Goal: Check status: Check status

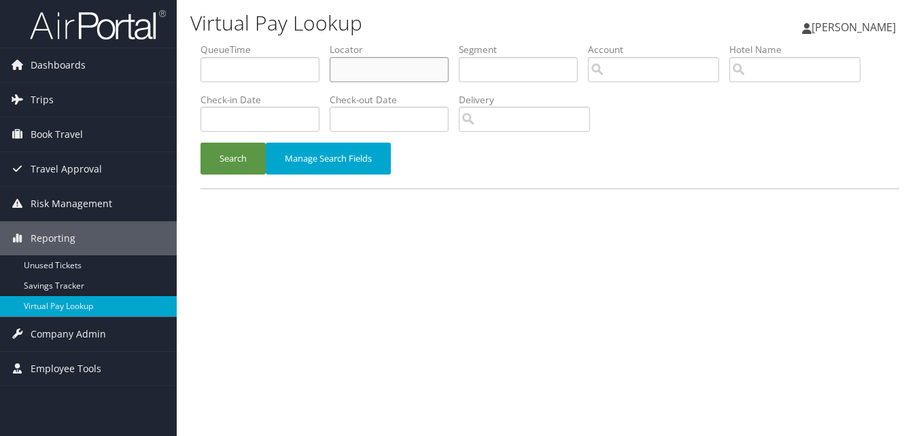
click at [369, 67] on input "text" at bounding box center [389, 69] width 119 height 25
paste input "TR-755631"
click at [201, 143] on button "Search" at bounding box center [233, 159] width 65 height 32
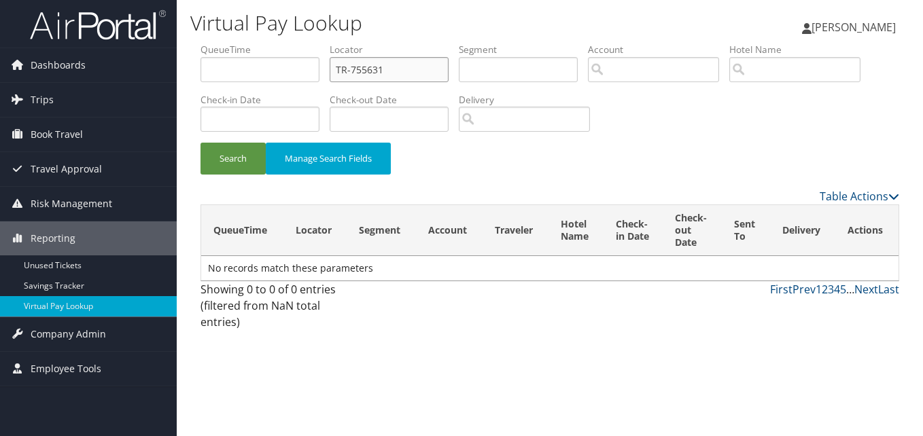
drag, startPoint x: 395, startPoint y: 69, endPoint x: 200, endPoint y: 65, distance: 195.1
click at [212, 43] on ul "QueueTime Locator TR-755631 Segment Account Traveler Hotel Name Check-in Date C…" at bounding box center [550, 43] width 699 height 0
paste input "QLWKUE"
click at [201, 143] on button "Search" at bounding box center [233, 159] width 65 height 32
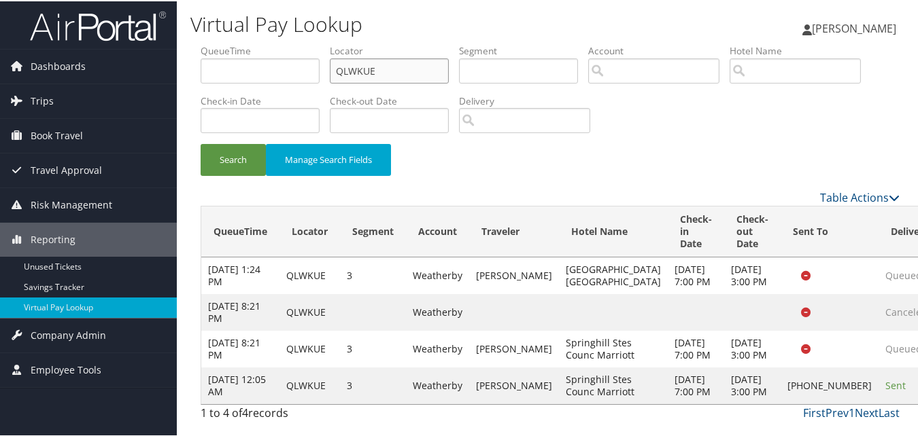
scroll to position [76, 0]
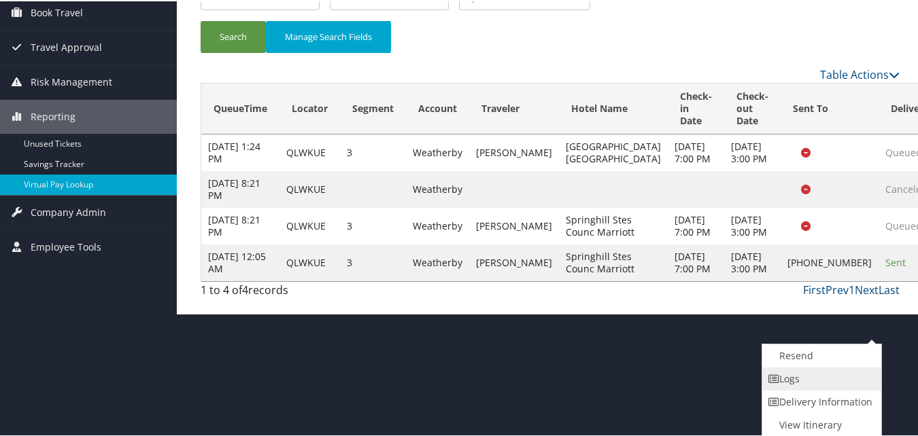
click at [811, 383] on link "Logs" at bounding box center [820, 377] width 116 height 23
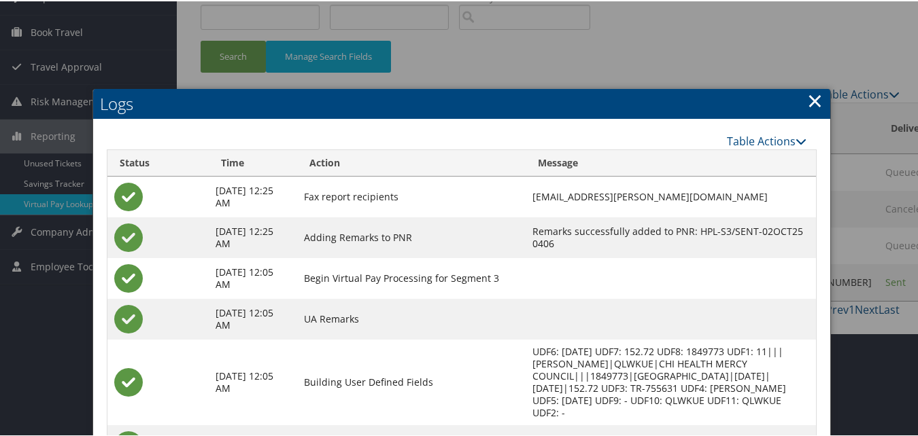
scroll to position [35, 0]
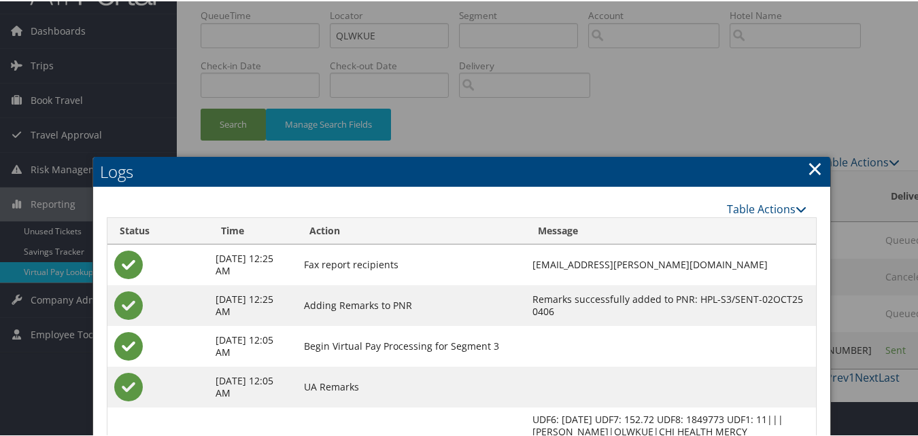
click at [807, 171] on link "×" at bounding box center [815, 167] width 16 height 27
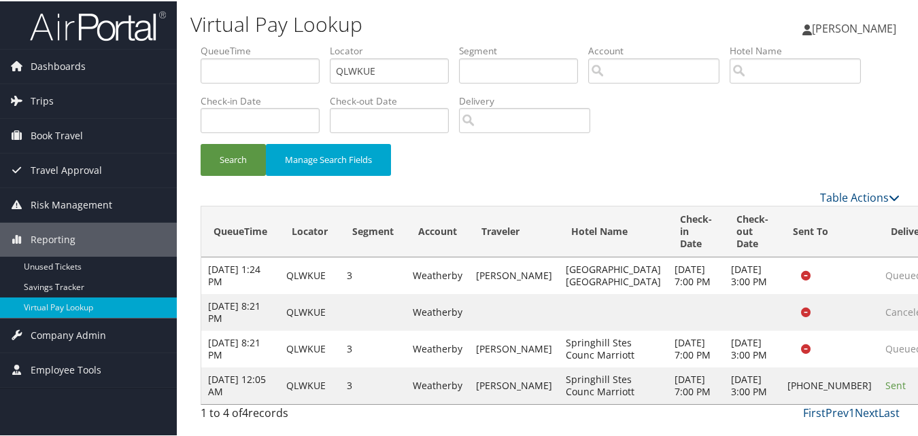
click at [484, 143] on div "Search Manage Search Fields" at bounding box center [549, 166] width 719 height 46
paste input "ELWEZT"
drag, startPoint x: 383, startPoint y: 67, endPoint x: 264, endPoint y: 69, distance: 119.0
click at [271, 43] on ul "QueueTime Locator QLWKUE Segment Account Traveler Hotel Name Check-in Date Chec…" at bounding box center [550, 43] width 699 height 0
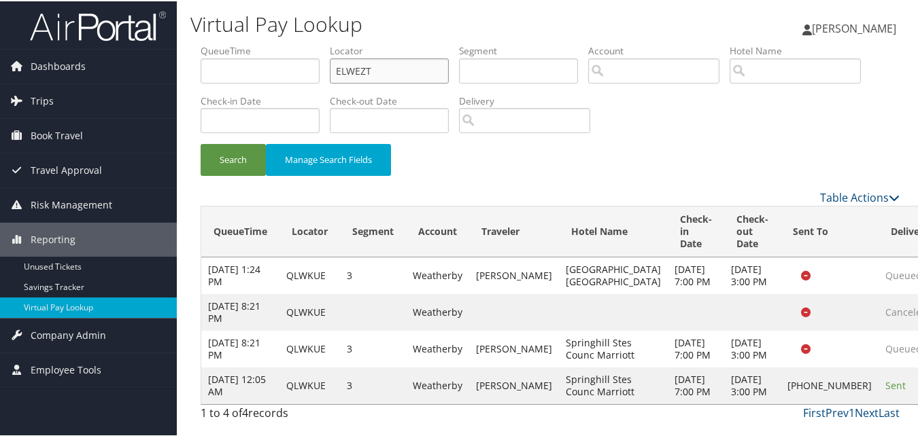
click at [201, 143] on button "Search" at bounding box center [233, 159] width 65 height 32
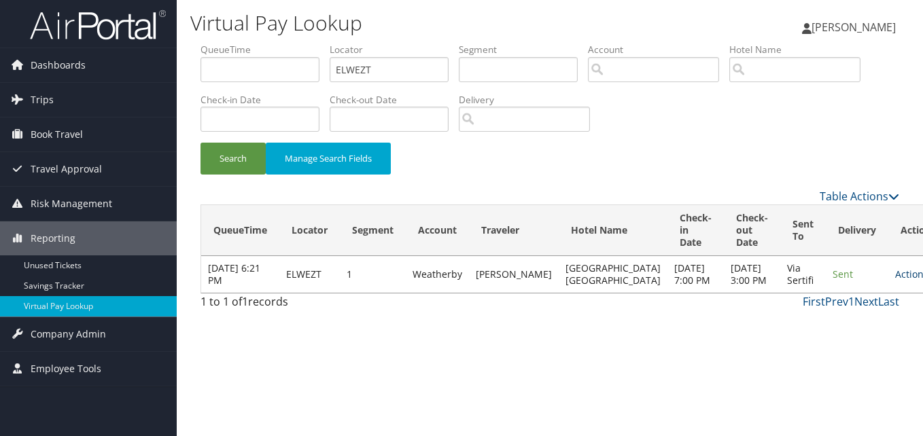
click at [895, 281] on link "Actions" at bounding box center [916, 274] width 43 height 13
click at [846, 324] on link "Logs" at bounding box center [842, 329] width 86 height 23
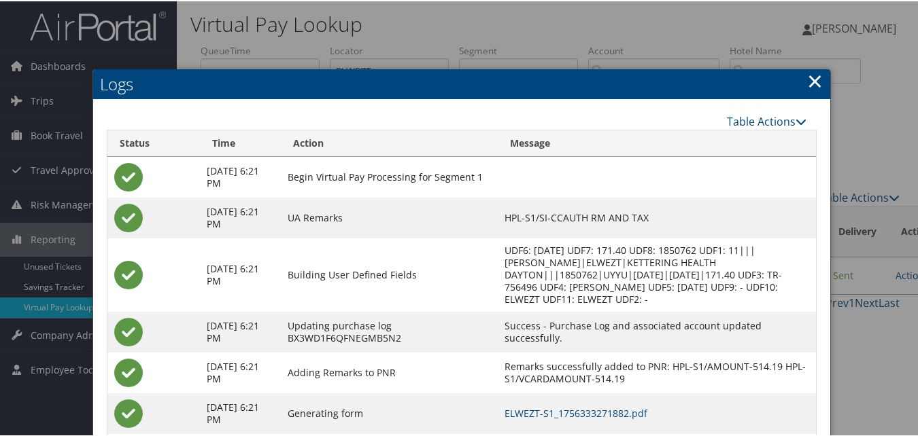
click at [807, 80] on link "×" at bounding box center [815, 79] width 16 height 27
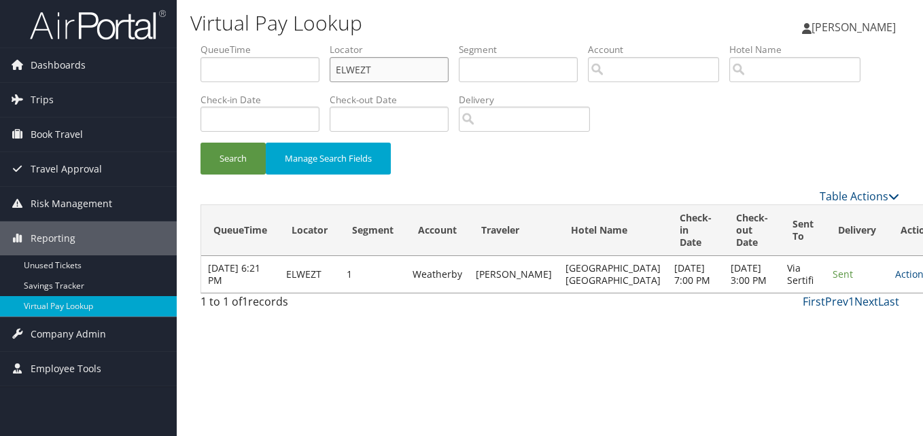
drag, startPoint x: 341, startPoint y: 71, endPoint x: 231, endPoint y: 75, distance: 110.2
click at [240, 43] on ul "QueueTime Locator ELWEZT Segment Account Traveler Hotel Name Check-in Date Chec…" at bounding box center [550, 43] width 699 height 0
paste input "GEPSSE"
click at [201, 143] on button "Search" at bounding box center [233, 159] width 65 height 32
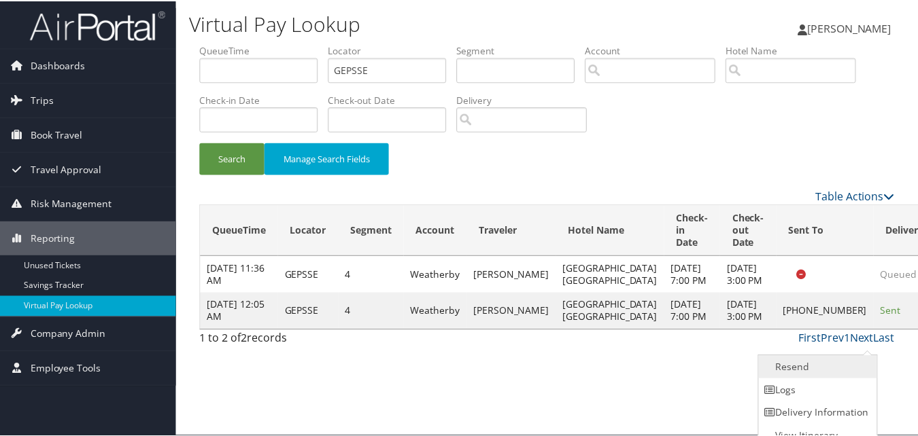
scroll to position [13, 0]
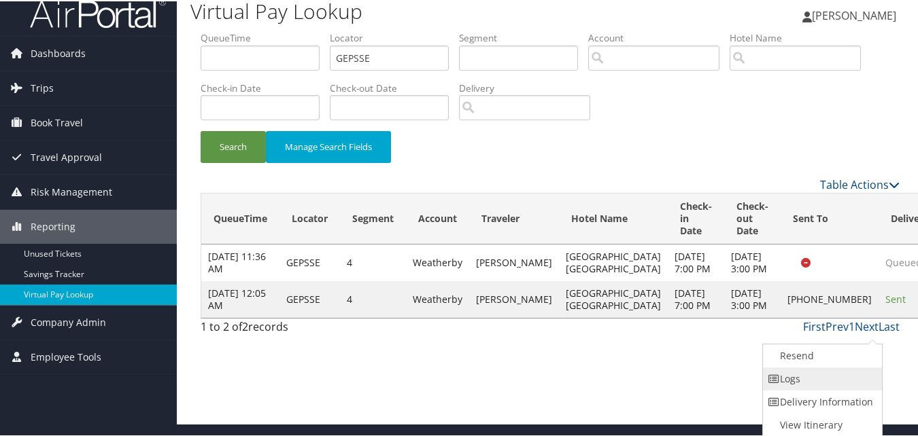
click at [808, 379] on link "Logs" at bounding box center [821, 377] width 116 height 23
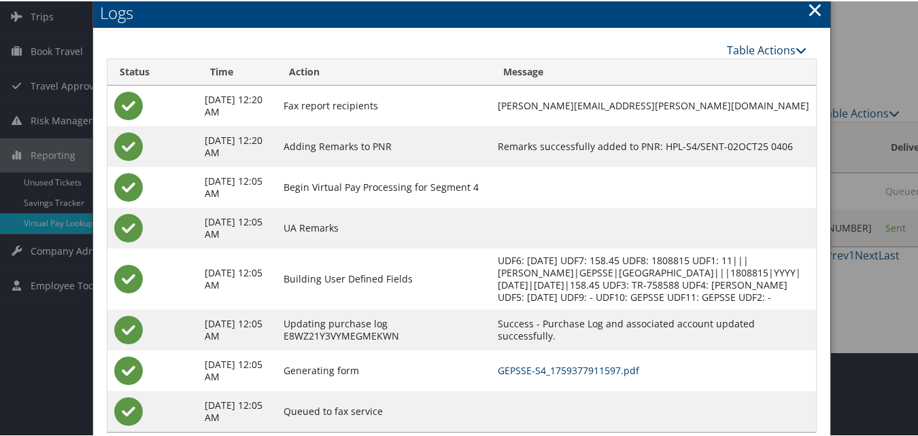
scroll to position [0, 0]
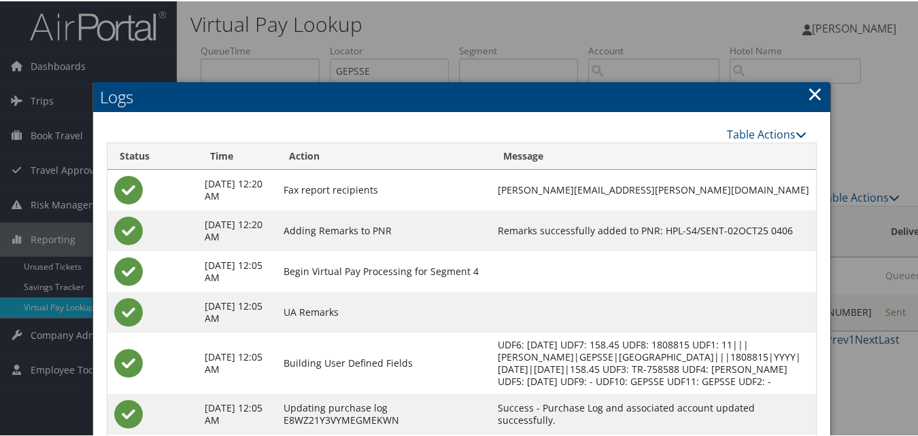
drag, startPoint x: 809, startPoint y: 93, endPoint x: 801, endPoint y: 108, distance: 16.7
click at [810, 93] on link "×" at bounding box center [815, 92] width 16 height 27
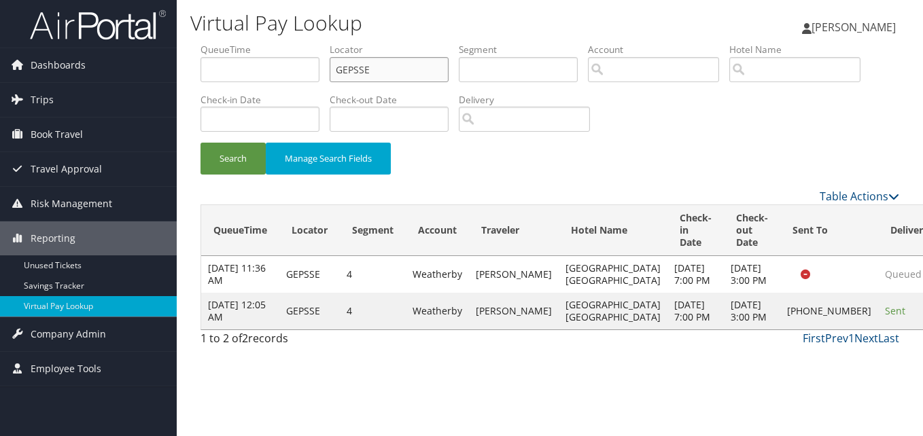
drag, startPoint x: 252, startPoint y: 88, endPoint x: 238, endPoint y: 88, distance: 14.3
click at [238, 43] on ul "QueueTime Locator GEPSSE Segment Account Traveler Hotel Name Check-in Date Chec…" at bounding box center [550, 43] width 699 height 0
paste input "JUODU"
click at [201, 143] on button "Search" at bounding box center [233, 159] width 65 height 32
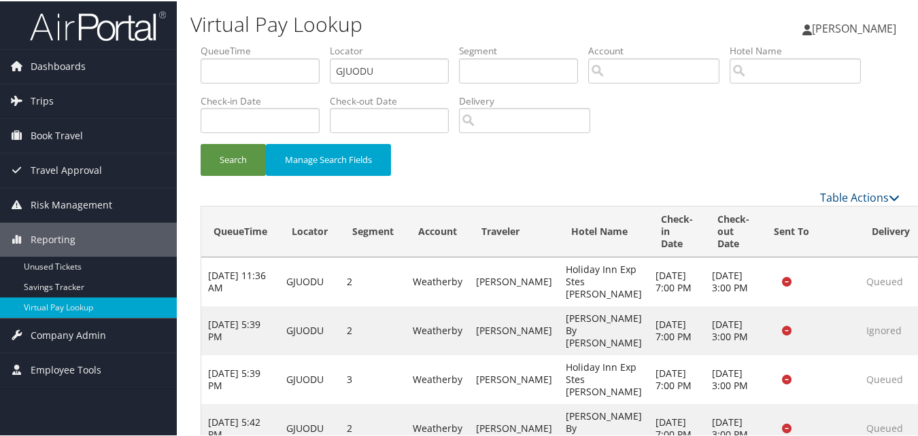
click at [429, 168] on div "Search Manage Search Fields" at bounding box center [549, 166] width 719 height 46
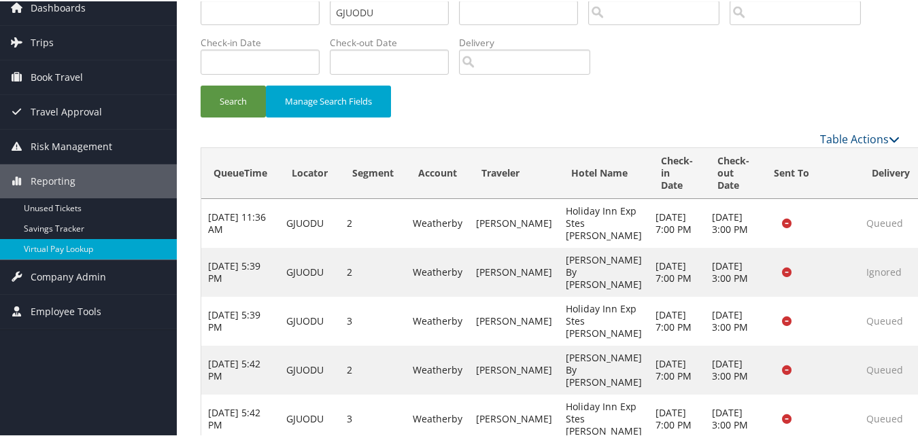
scroll to position [174, 0]
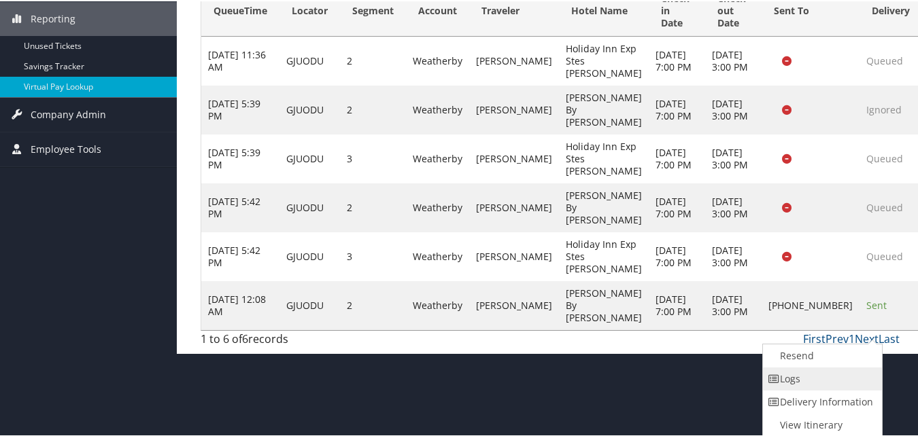
click at [818, 379] on link "Logs" at bounding box center [821, 377] width 116 height 23
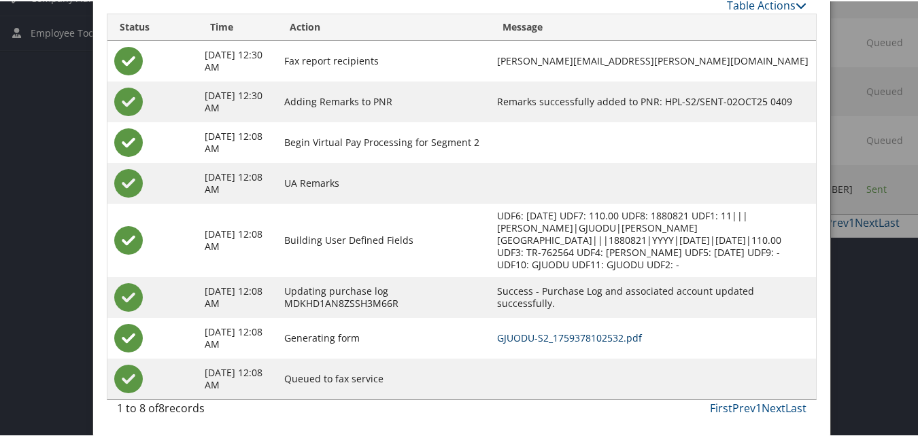
scroll to position [201, 0]
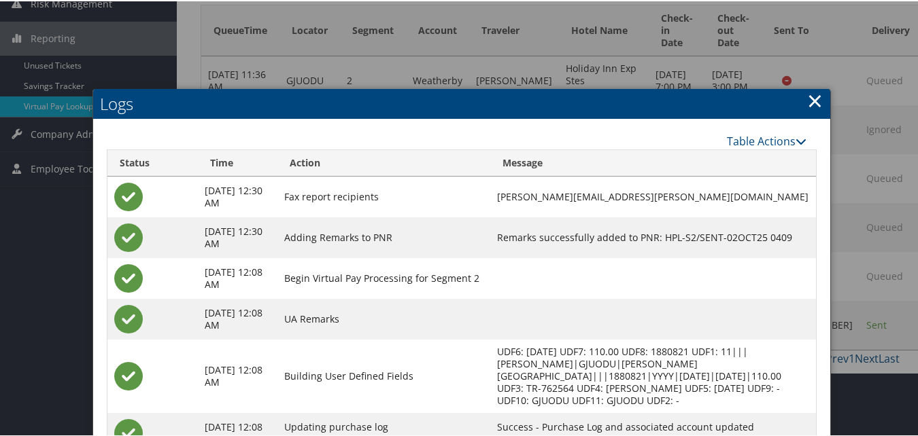
click at [811, 99] on link "×" at bounding box center [815, 99] width 16 height 27
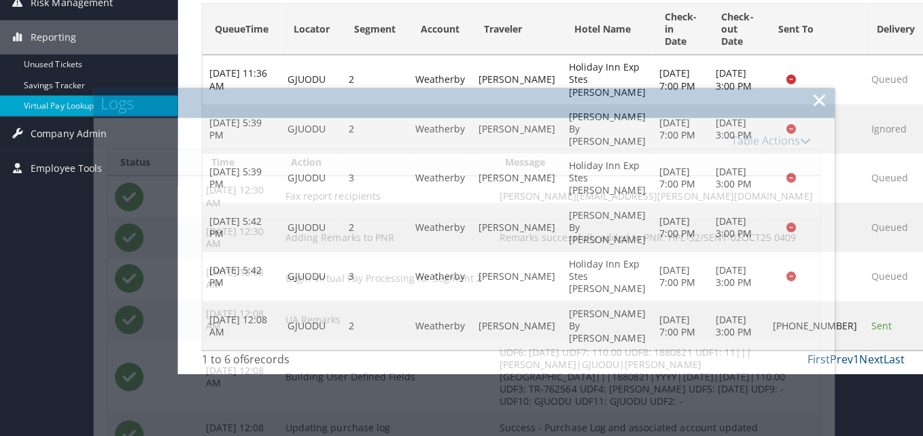
scroll to position [0, 0]
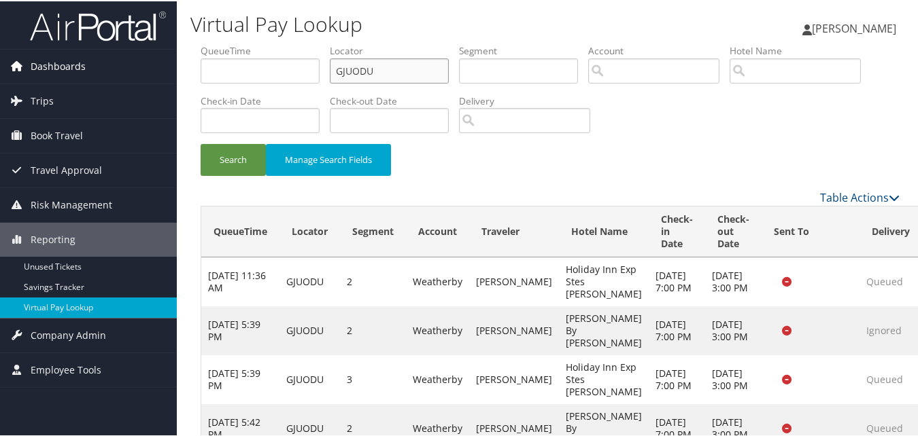
drag, startPoint x: 387, startPoint y: 69, endPoint x: 133, endPoint y: 69, distance: 254.2
click at [133, 69] on div "Dashboards AirPortal 360™ (Manager) My Travel Dashboard Trips Airtinerary® Look…" at bounding box center [461, 287] width 923 height 574
paste input "AUCCYA"
type input "AUCCYA"
click at [201, 143] on button "Search" at bounding box center [233, 159] width 65 height 32
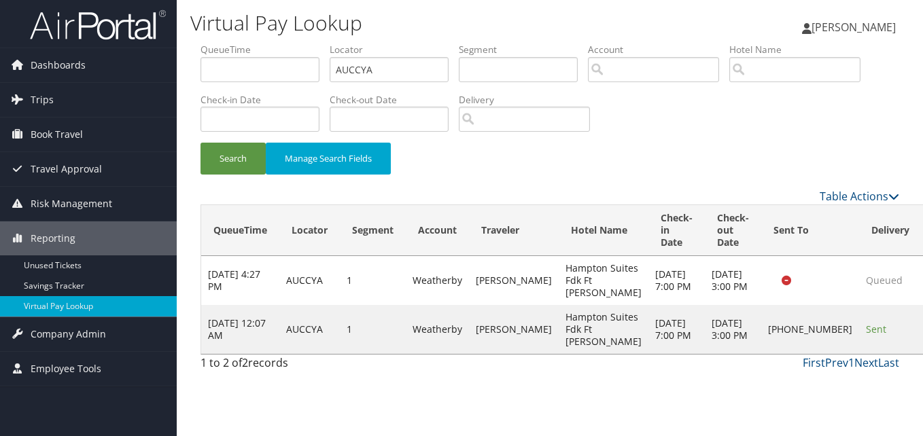
click at [687, 150] on div "Search Manage Search Fields" at bounding box center [549, 166] width 719 height 46
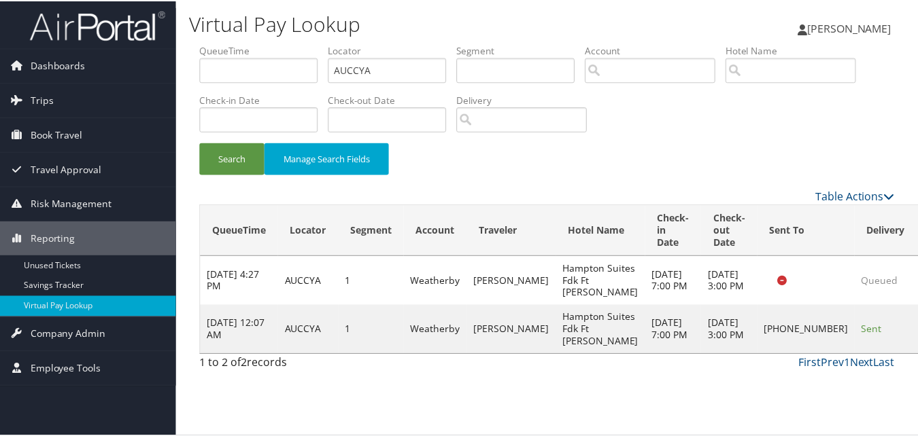
scroll to position [13, 0]
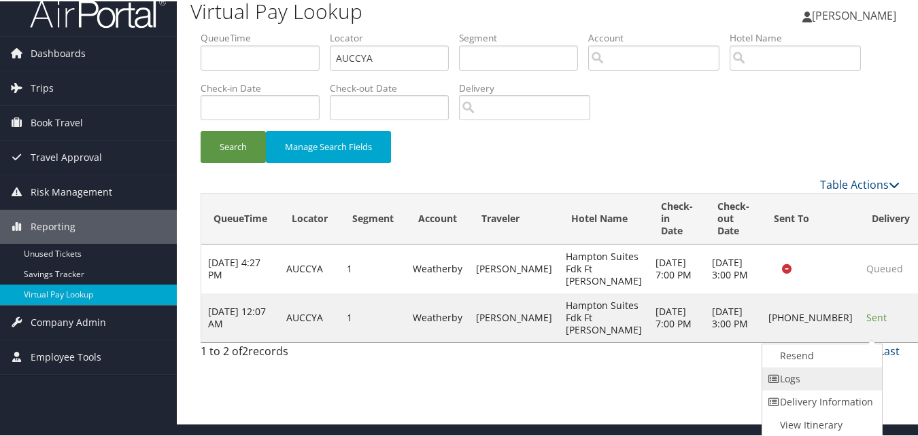
click at [812, 378] on link "Logs" at bounding box center [820, 377] width 116 height 23
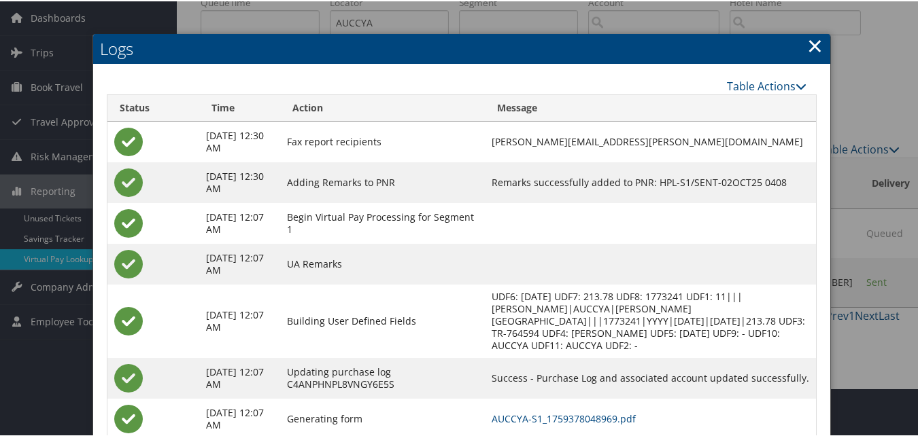
scroll to position [129, 0]
